Goal: Transaction & Acquisition: Obtain resource

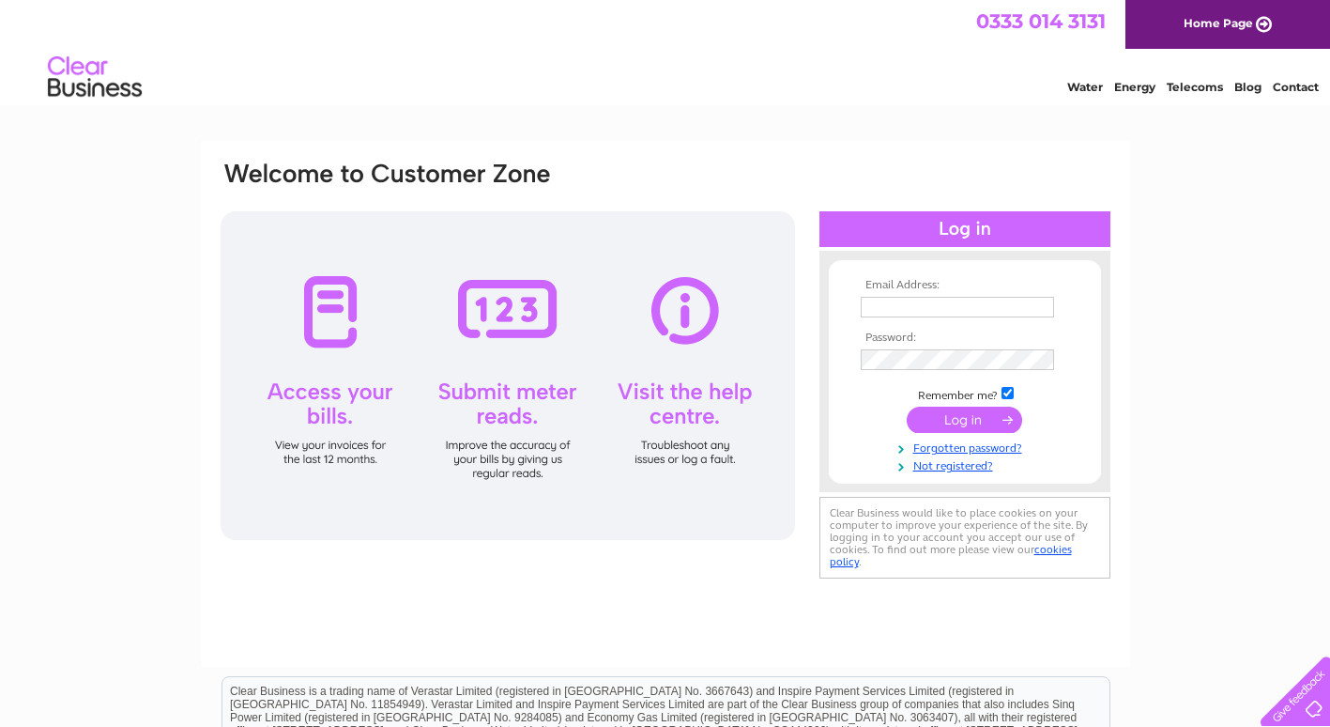
type input "sheila.stewart4@btinternet.com"
click at [962, 421] on input "submit" at bounding box center [964, 420] width 115 height 26
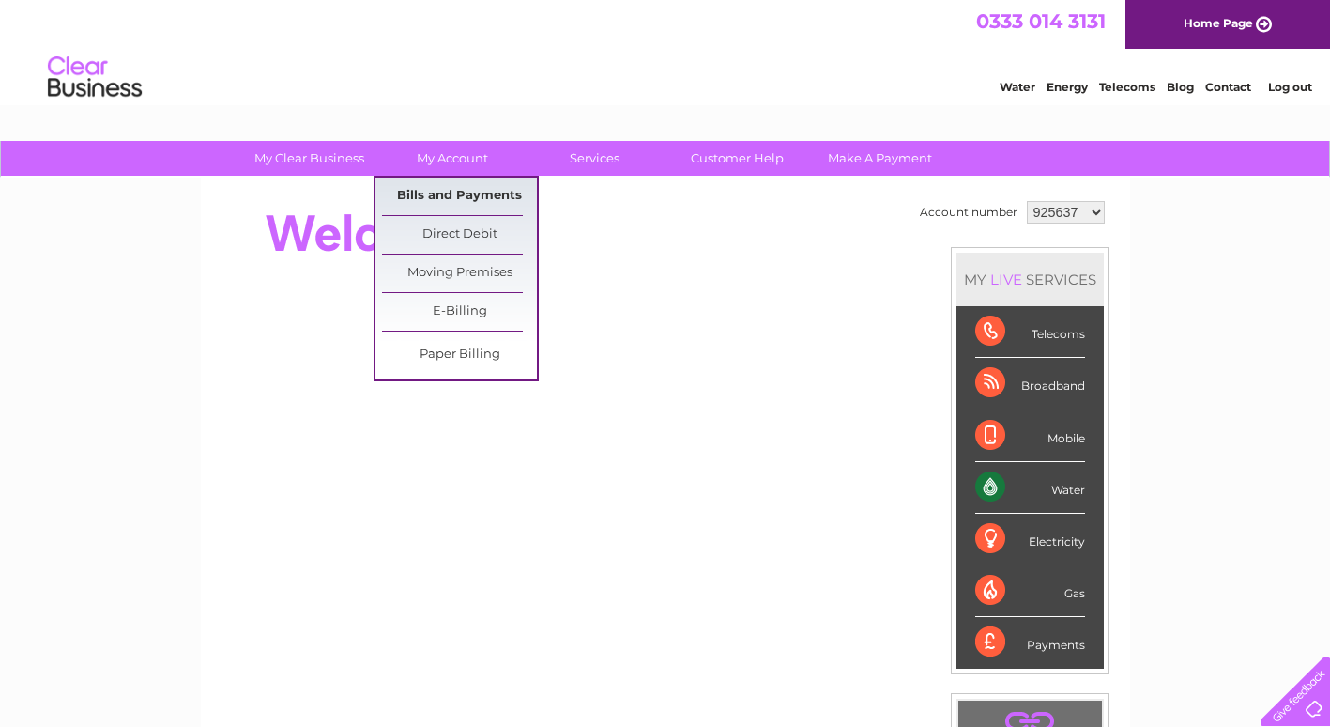
click at [444, 196] on link "Bills and Payments" at bounding box center [459, 196] width 155 height 38
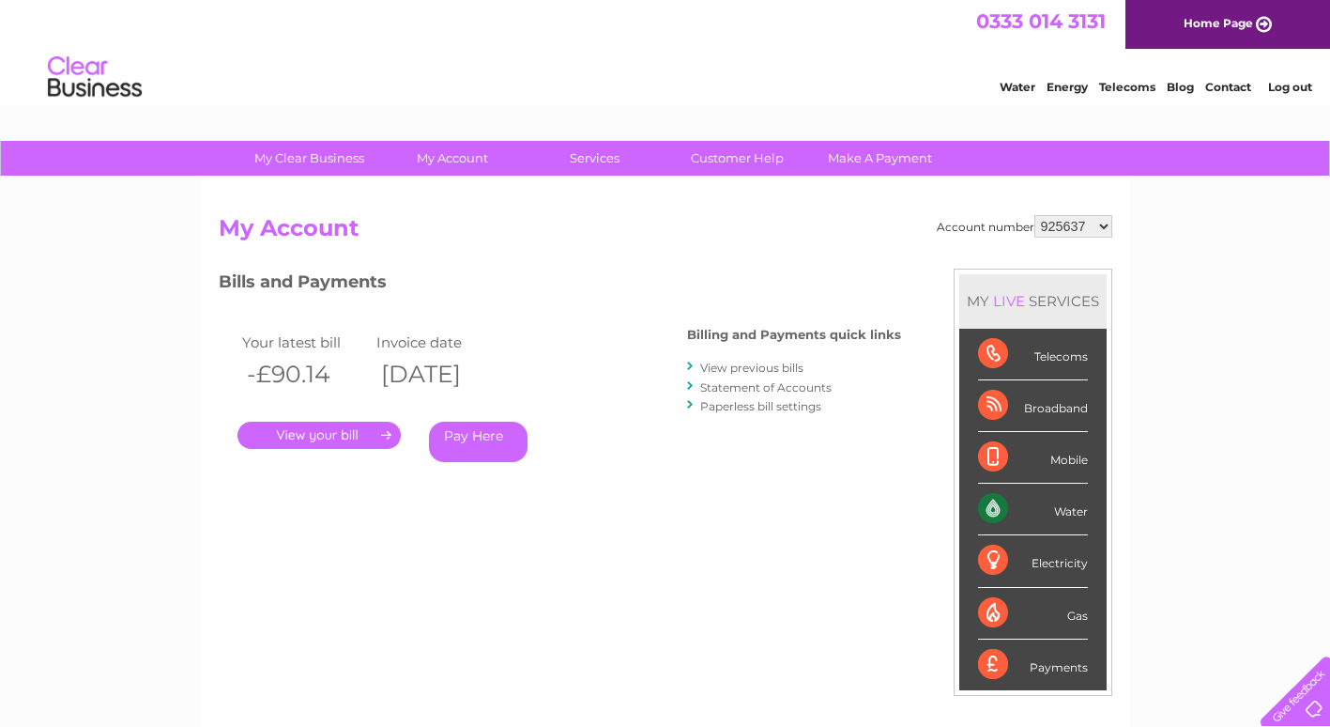
click at [324, 437] on link "." at bounding box center [319, 435] width 163 height 27
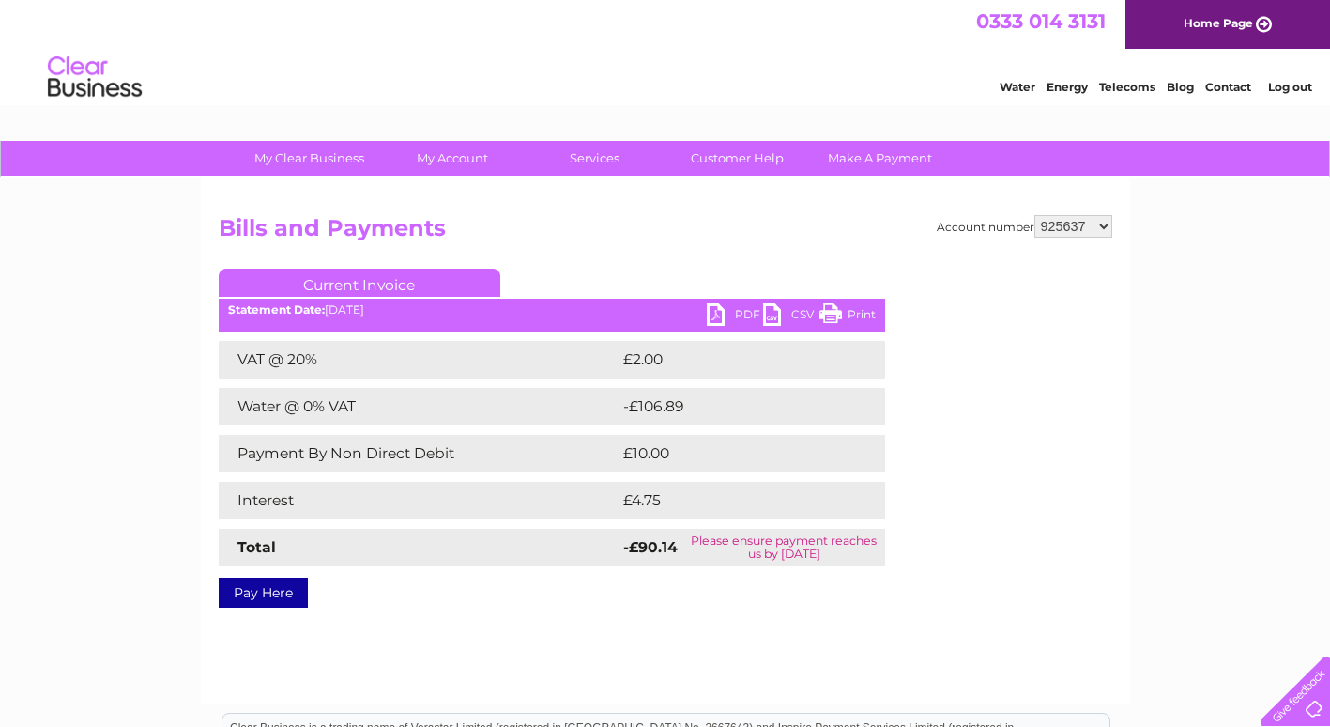
click at [712, 315] on link "PDF" at bounding box center [735, 316] width 56 height 27
click at [1286, 89] on link "Log out" at bounding box center [1290, 87] width 44 height 14
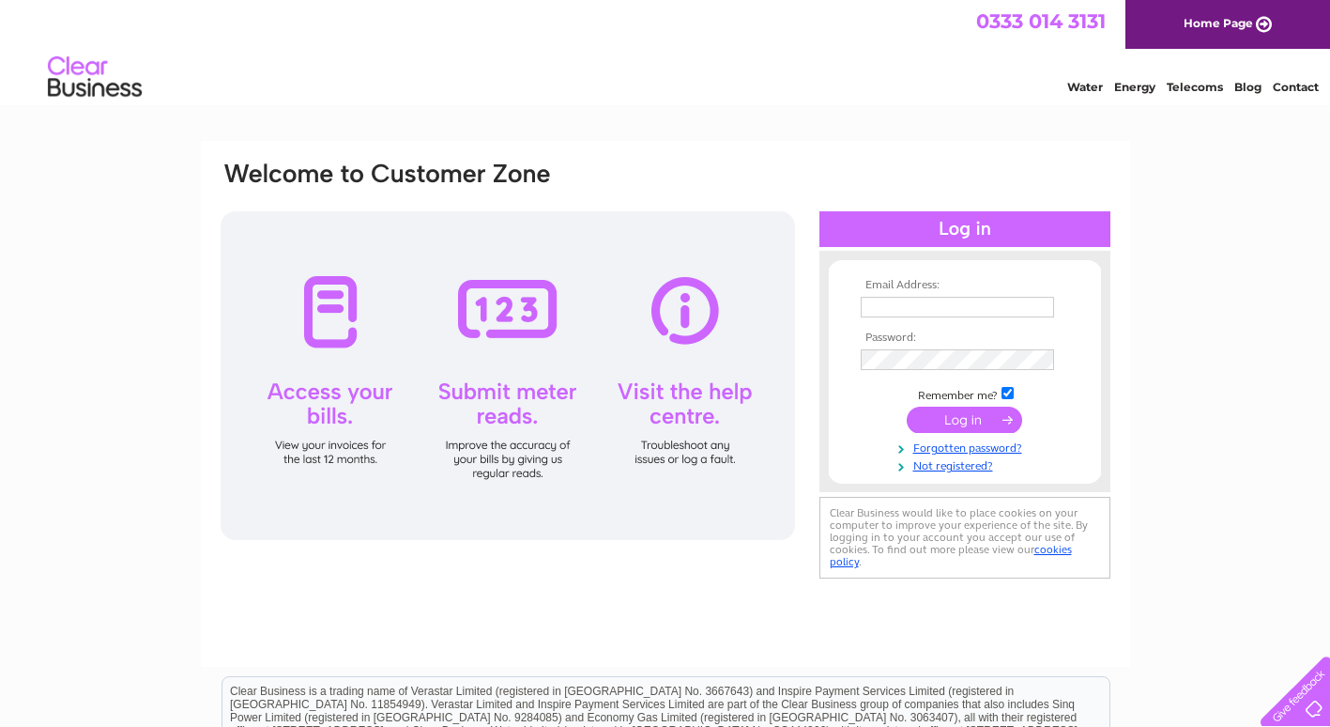
click at [603, 104] on div "Water Energy Telecoms Blog Contact" at bounding box center [665, 79] width 1330 height 61
type input "[PERSON_NAME][EMAIL_ADDRESS][DOMAIN_NAME]"
click at [773, 146] on div "Email Address: sheila.stewart4@btinternet.com Password:" at bounding box center [666, 404] width 930 height 526
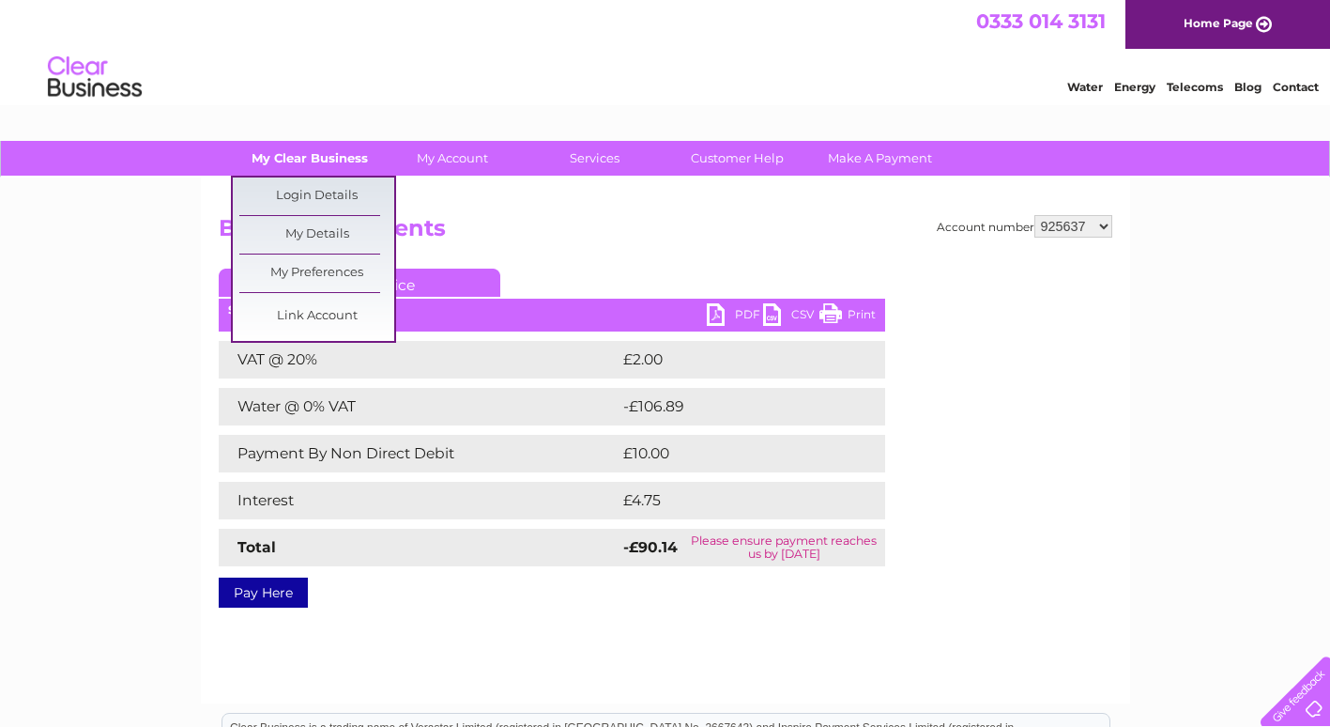
click at [312, 157] on link "My Clear Business" at bounding box center [309, 158] width 155 height 35
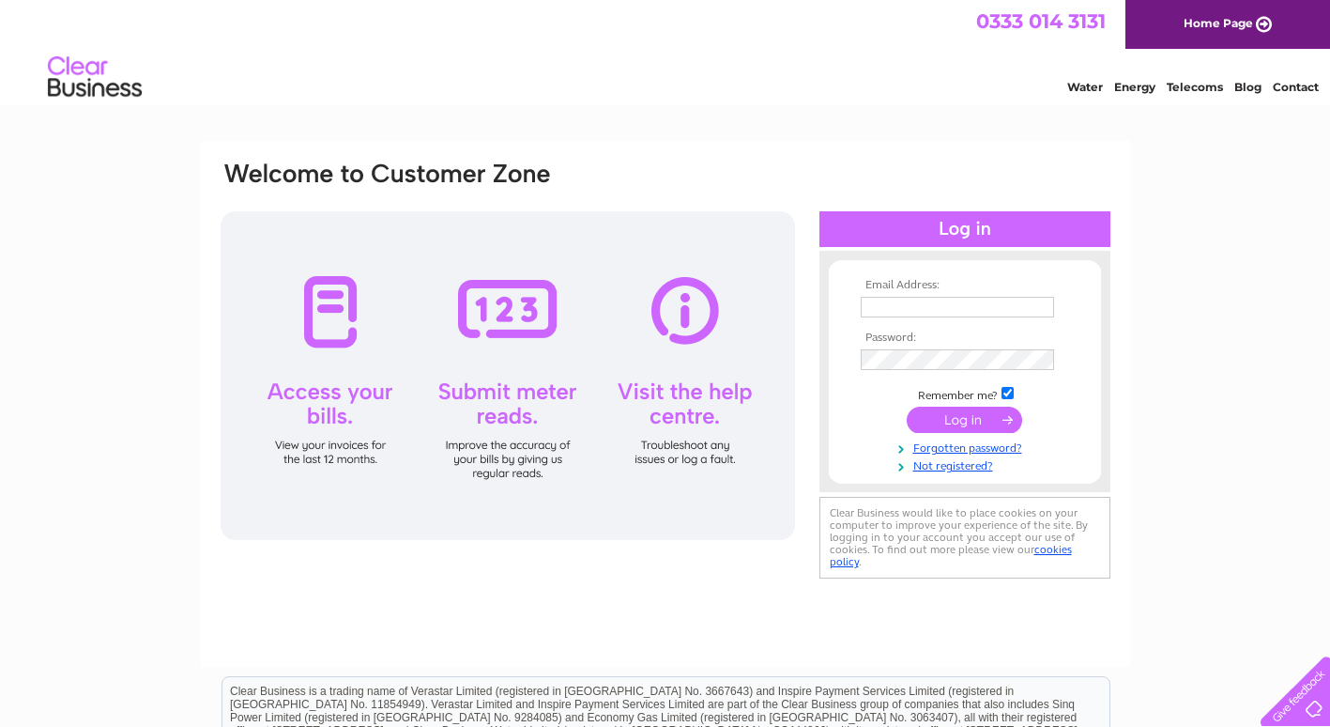
click at [1259, 18] on link "Home Page" at bounding box center [1228, 24] width 205 height 49
type input "[PERSON_NAME][EMAIL_ADDRESS][DOMAIN_NAME]"
click at [1265, 23] on link "Home Page" at bounding box center [1228, 24] width 205 height 49
type input "sheila.stewart4@btinternet.com"
